Goal: Navigation & Orientation: Find specific page/section

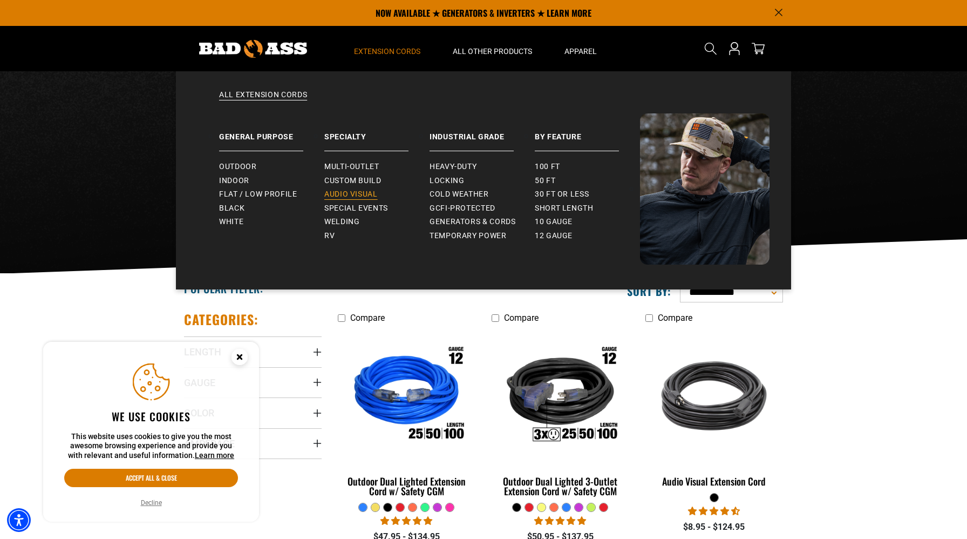
click at [346, 193] on span "Audio Visual" at bounding box center [350, 194] width 53 height 10
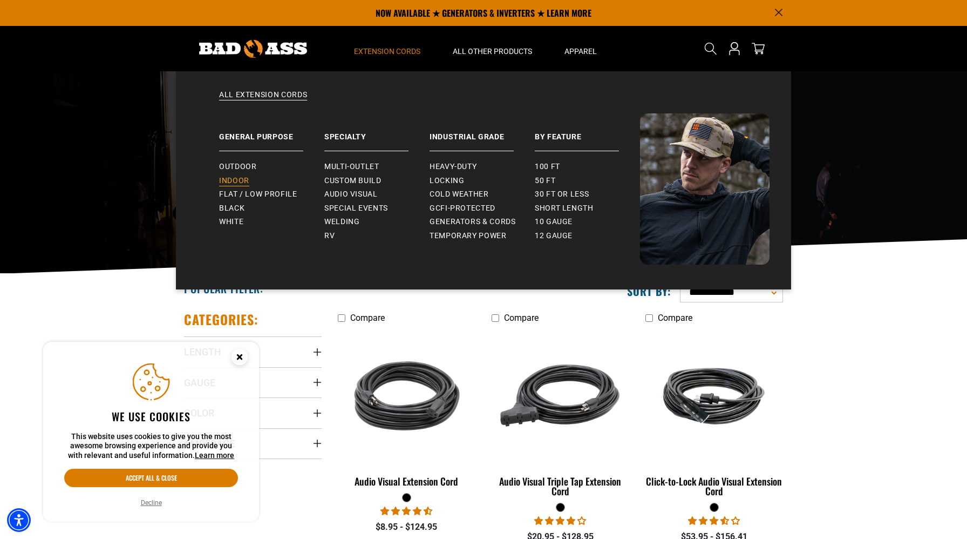
click at [239, 178] on span "Indoor" at bounding box center [234, 181] width 30 height 10
